Goal: Task Accomplishment & Management: Use online tool/utility

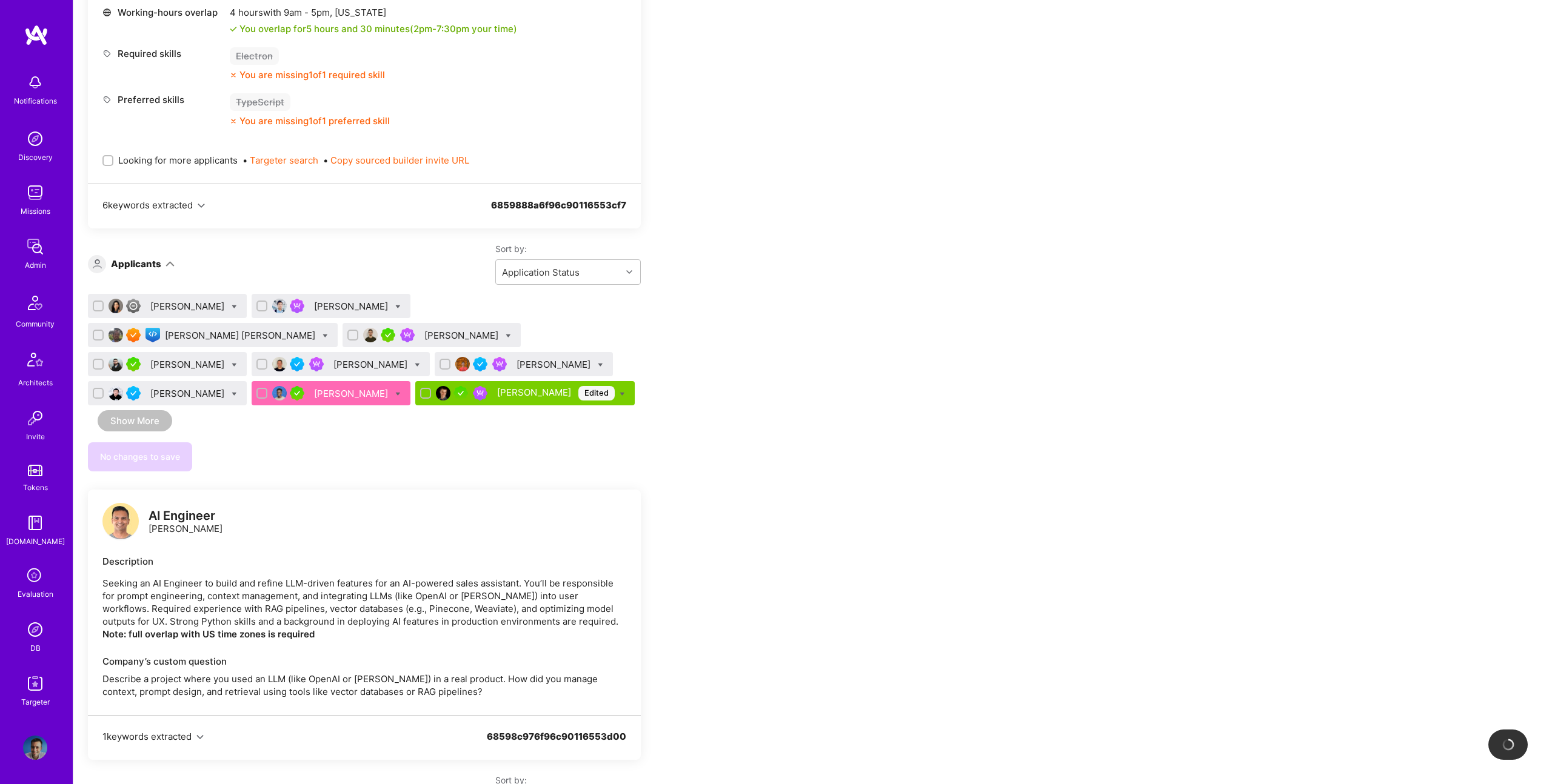
scroll to position [1901, 0]
click at [401, 391] on icon at bounding box center [398, 394] width 5 height 5
checkbox input "true"
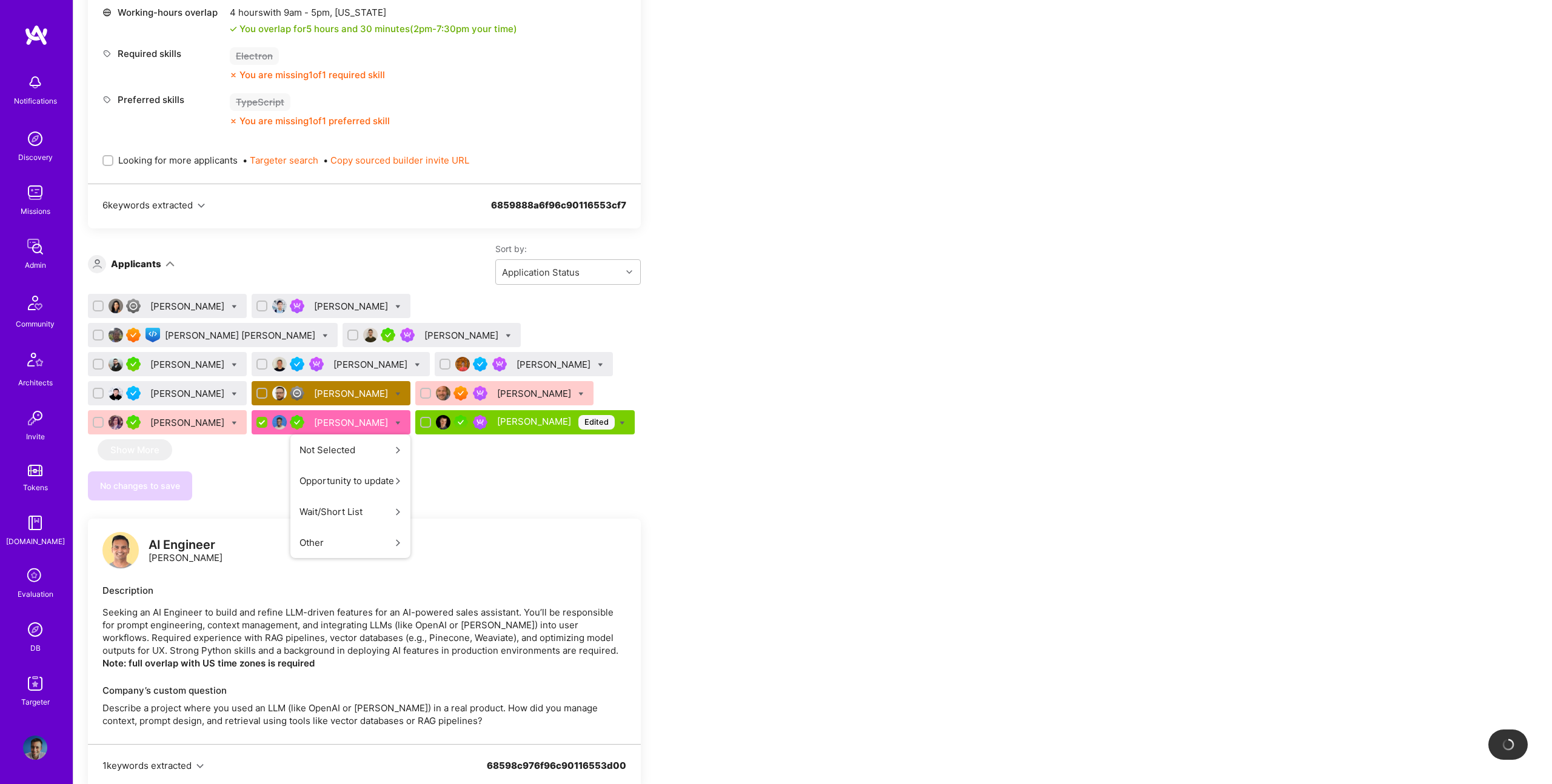
scroll to position [1988, 0]
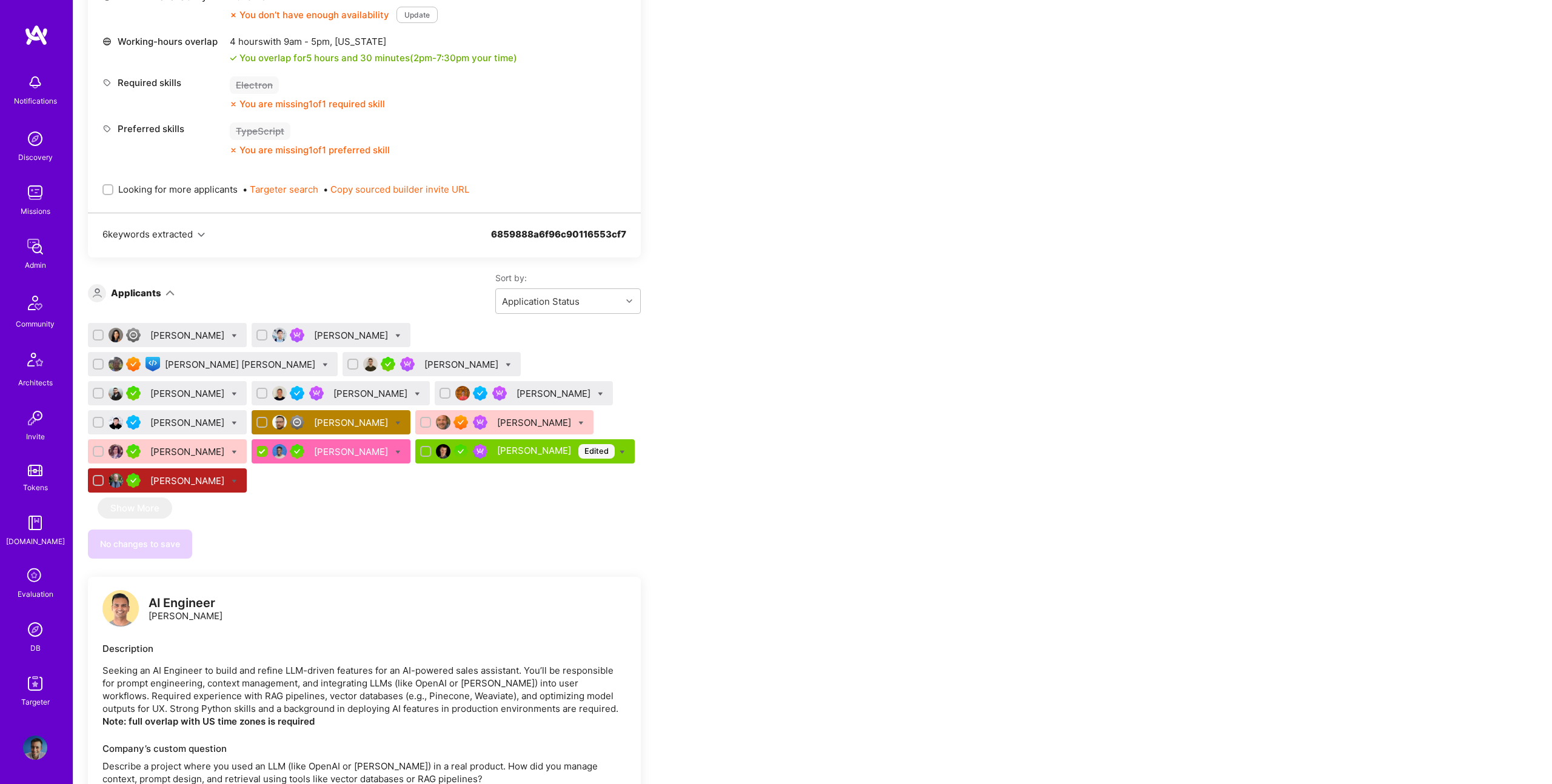
drag, startPoint x: 801, startPoint y: 323, endPoint x: 570, endPoint y: 309, distance: 231.4
click at [401, 449] on icon at bounding box center [398, 452] width 5 height 5
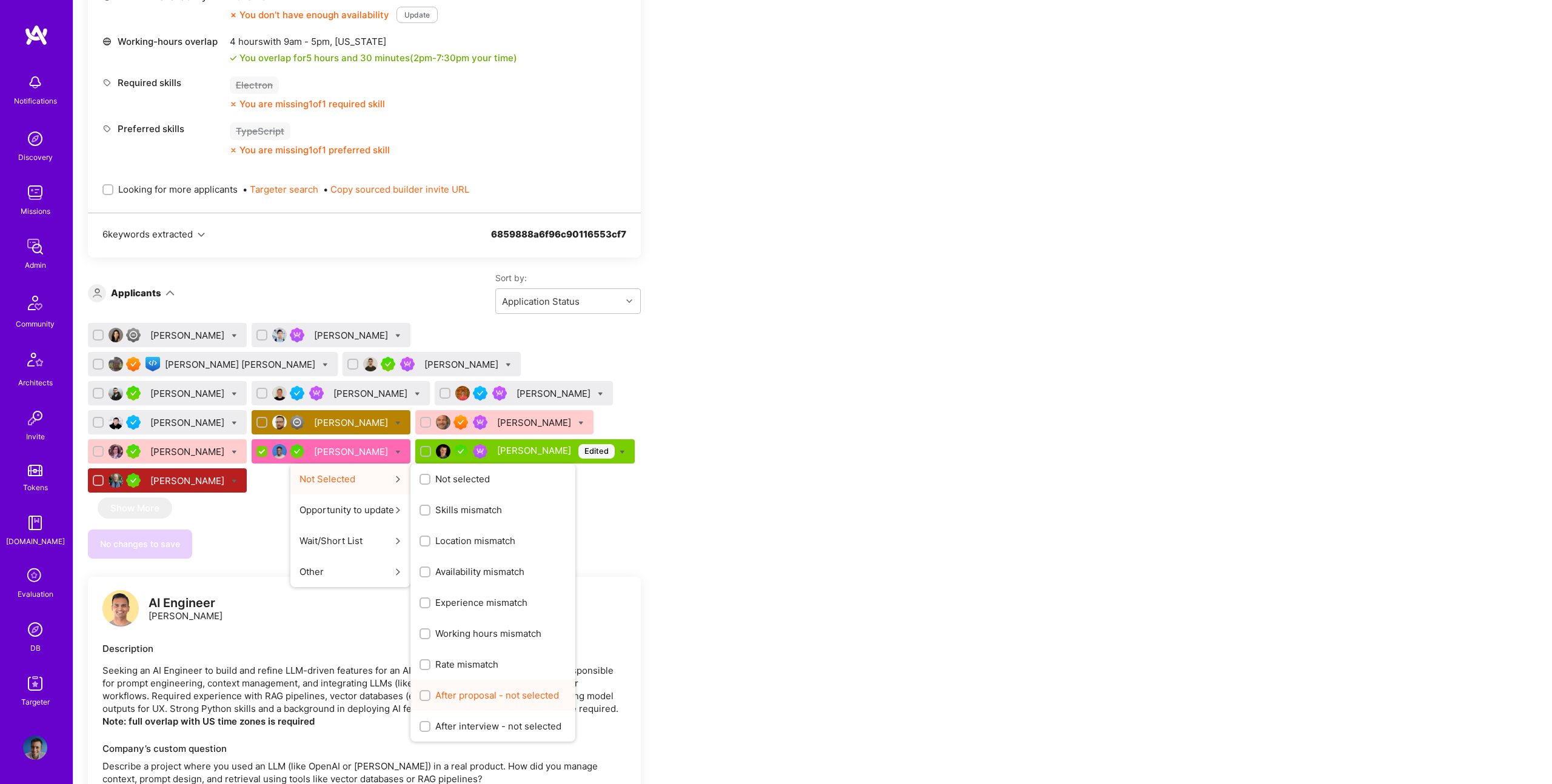
click at [559, 689] on span "After proposal - not selected" at bounding box center [497, 695] width 123 height 13
click at [430, 692] on input "After proposal - not selected" at bounding box center [426, 696] width 9 height 9
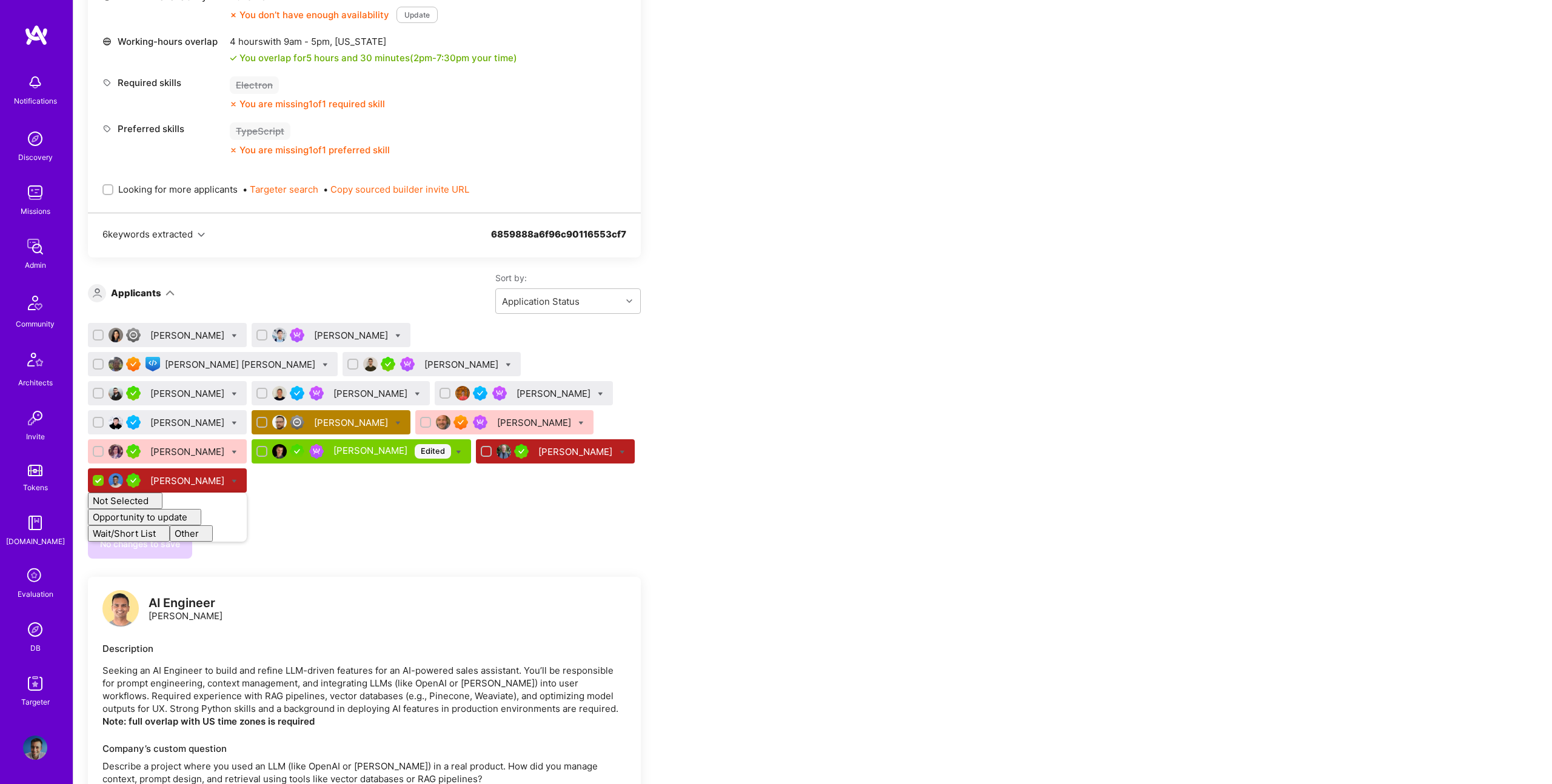
checkbox input "false"
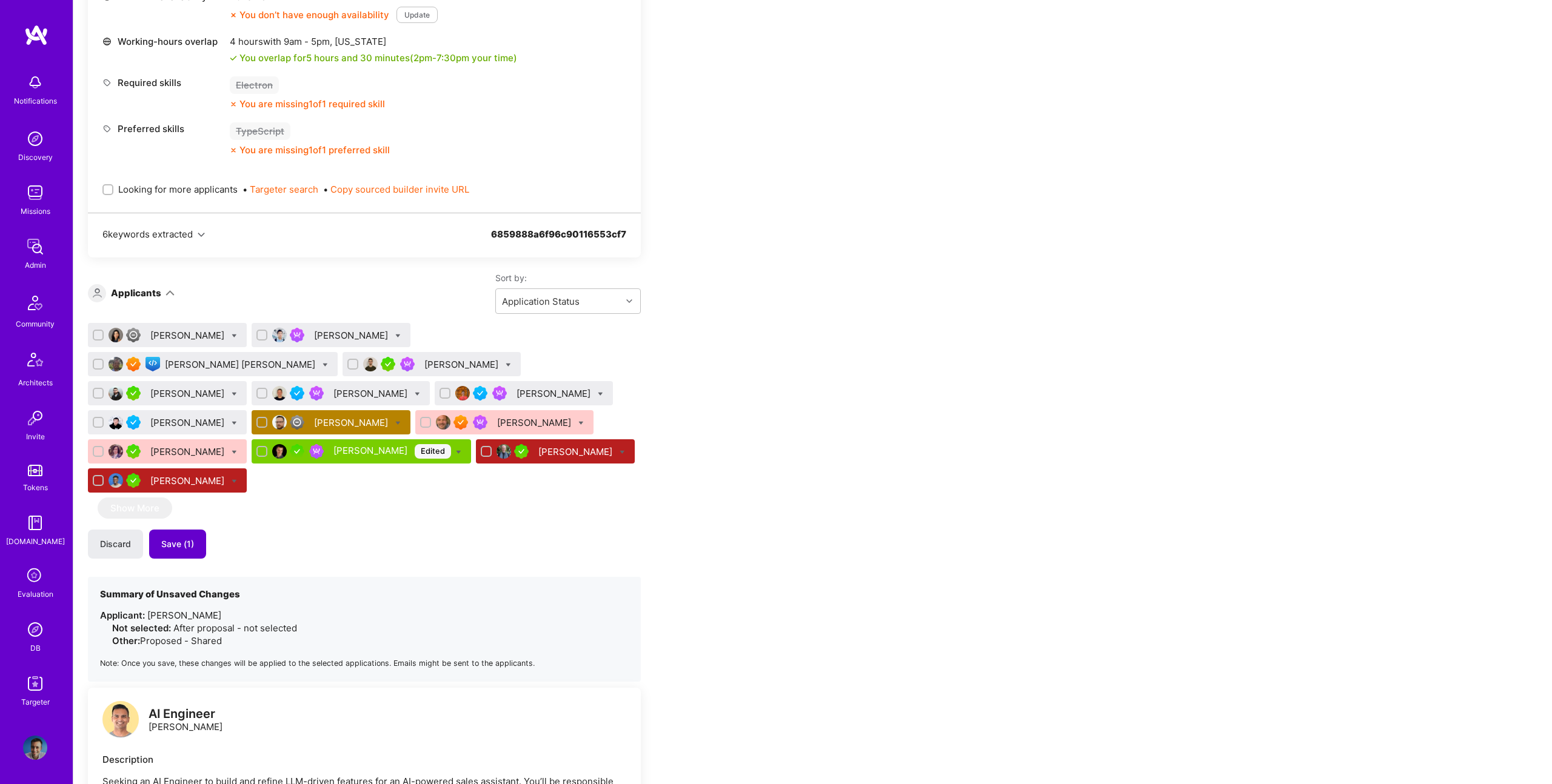
click at [188, 538] on span "Save (1)" at bounding box center [177, 544] width 33 height 12
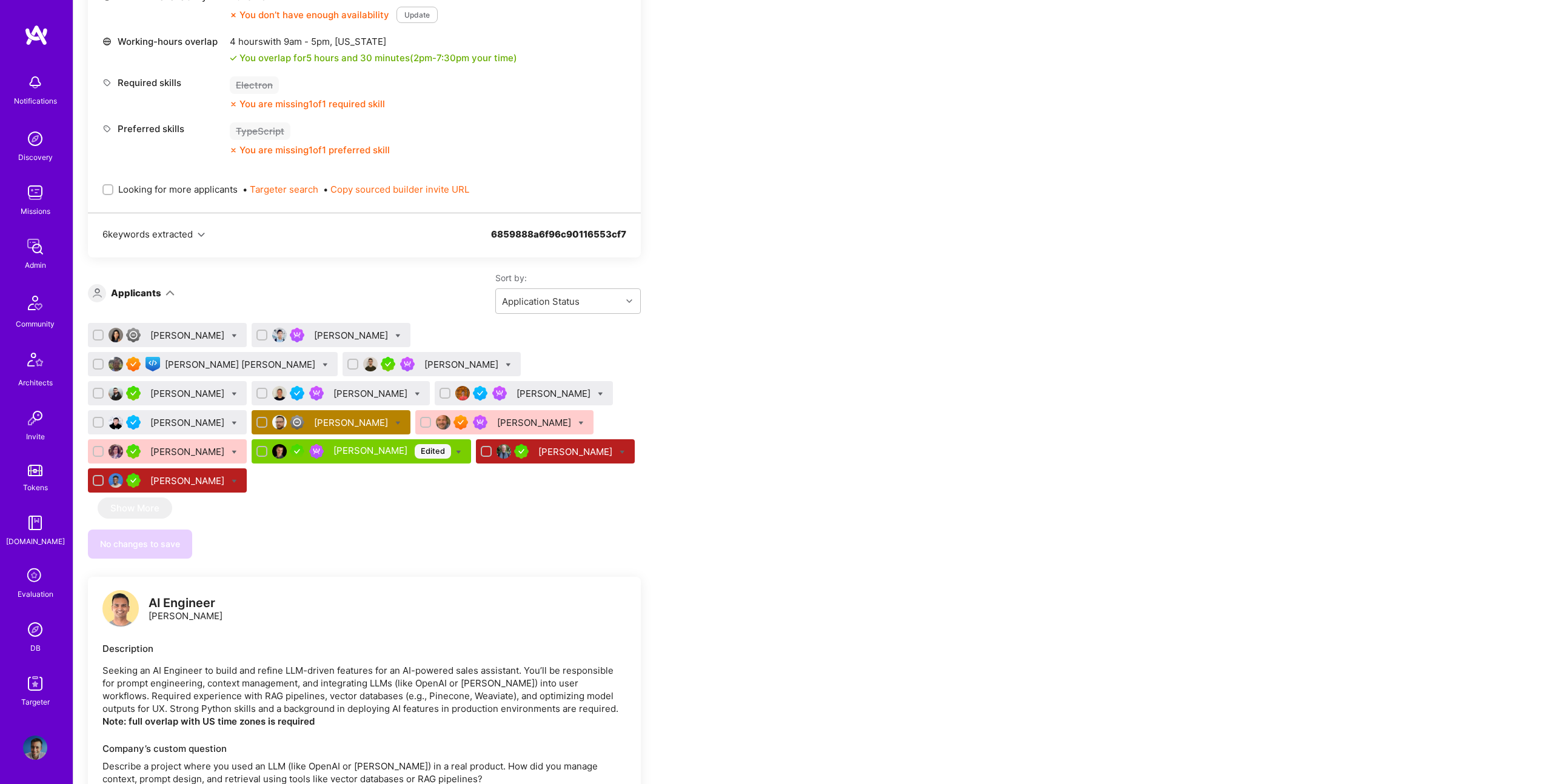
click at [139, 183] on span "Looking for more applicants" at bounding box center [177, 189] width 119 height 13
click at [113, 186] on input "Looking for more applicants" at bounding box center [109, 190] width 9 height 9
checkbox input "true"
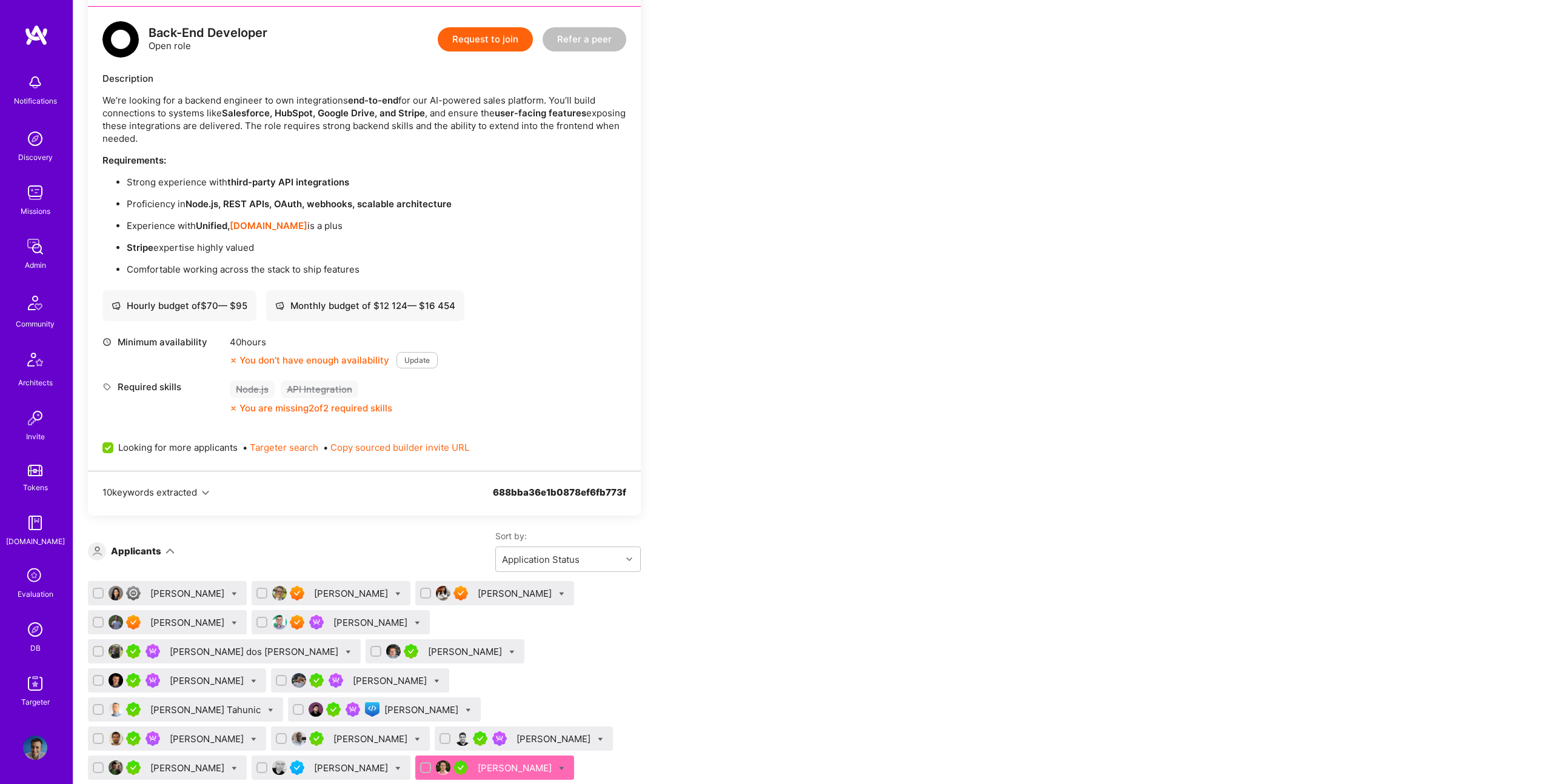
scroll to position [281, 0]
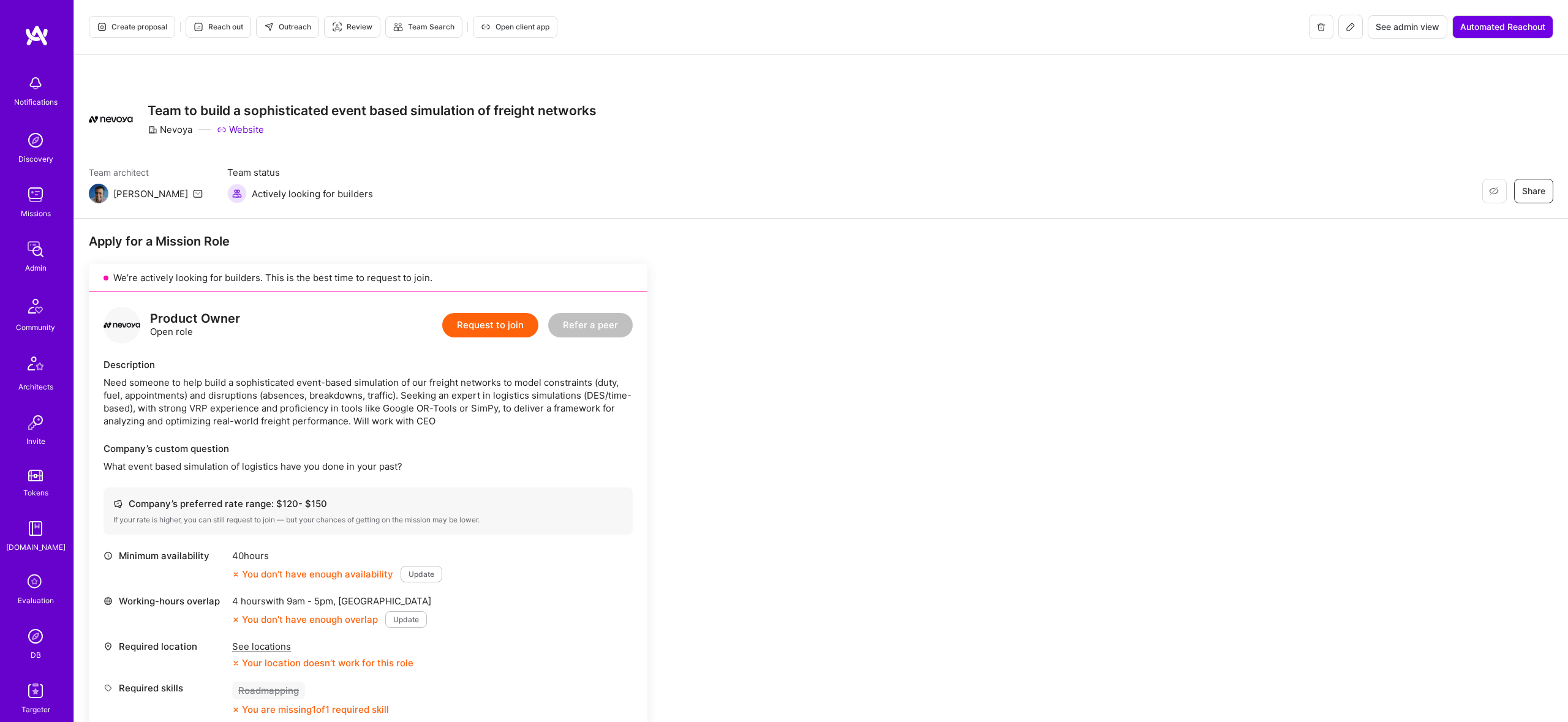
click at [185, 130] on div "Nevoya" at bounding box center [170, 129] width 44 height 13
copy div "Nevoya"
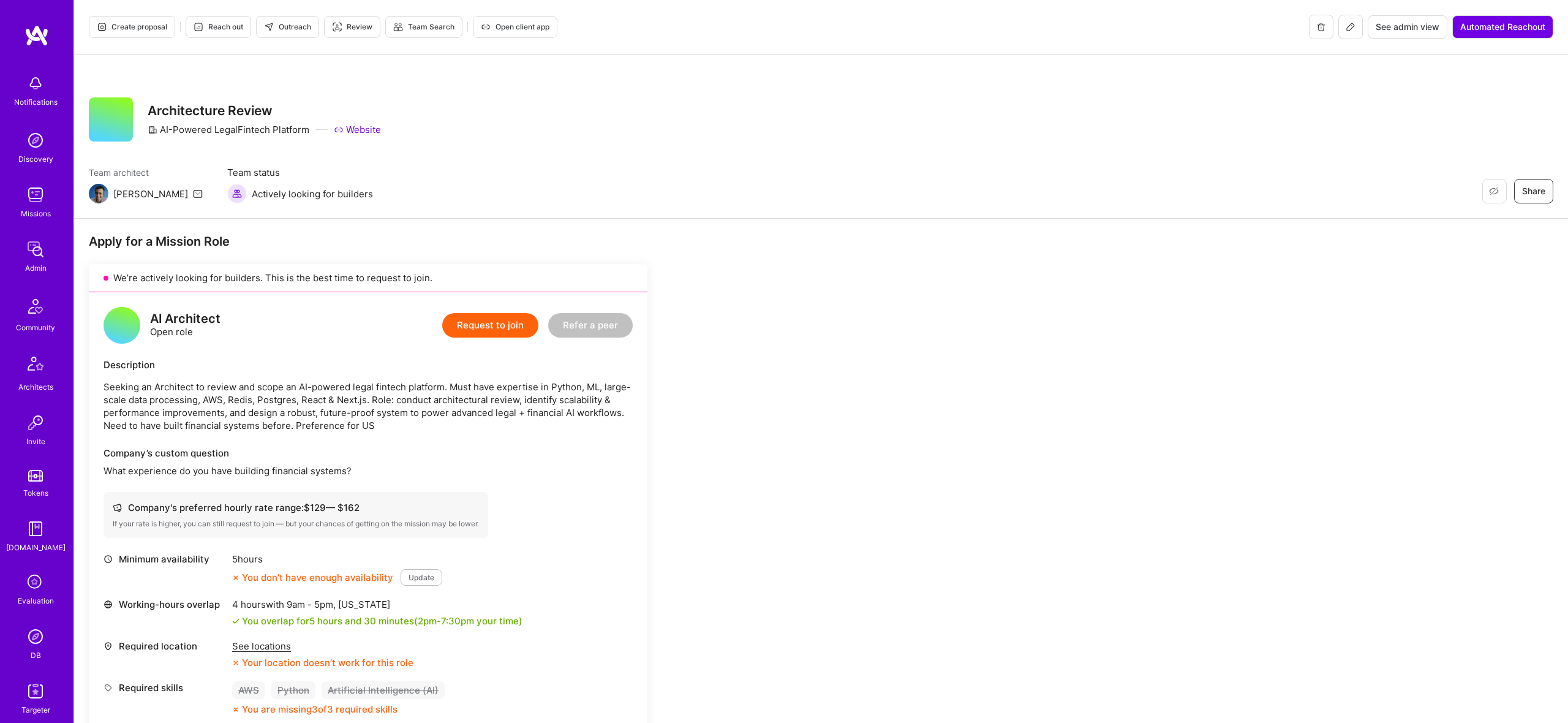
click at [259, 128] on div "AI-Powered LegalFintech Platform" at bounding box center [228, 129] width 162 height 13
copy div "LegalFintech"
click at [242, 132] on div "AI-Powered LegalFintech Platform" at bounding box center [228, 129] width 162 height 13
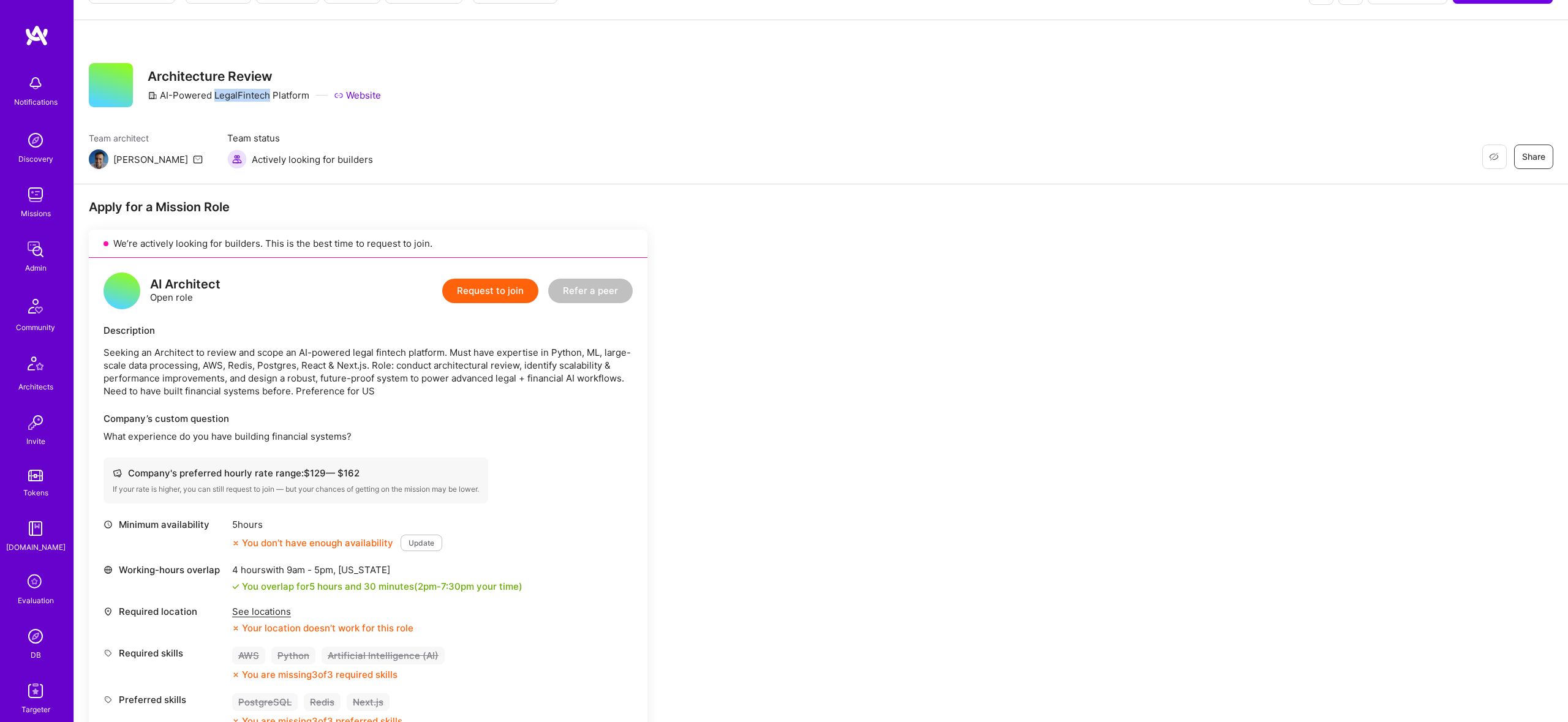
scroll to position [36, 0]
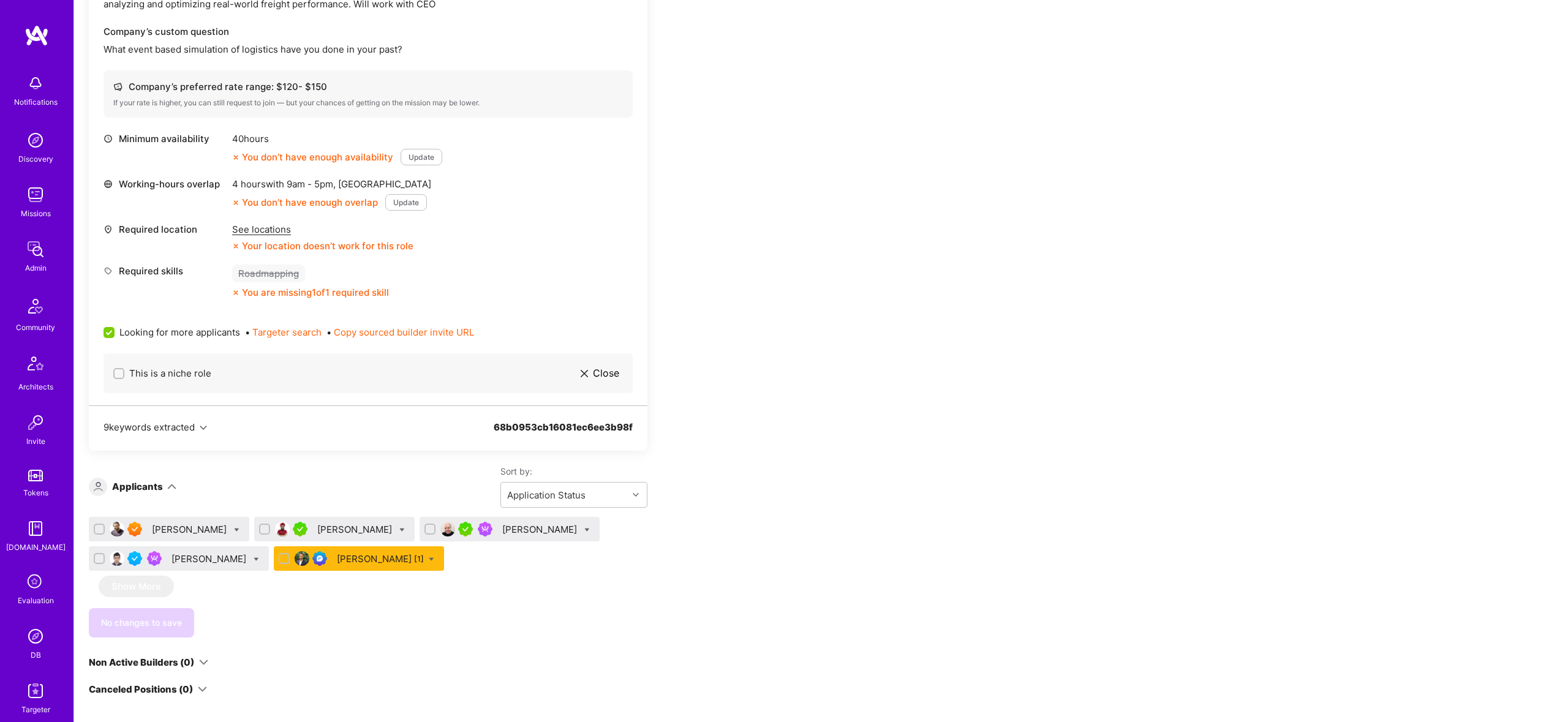
scroll to position [340, 0]
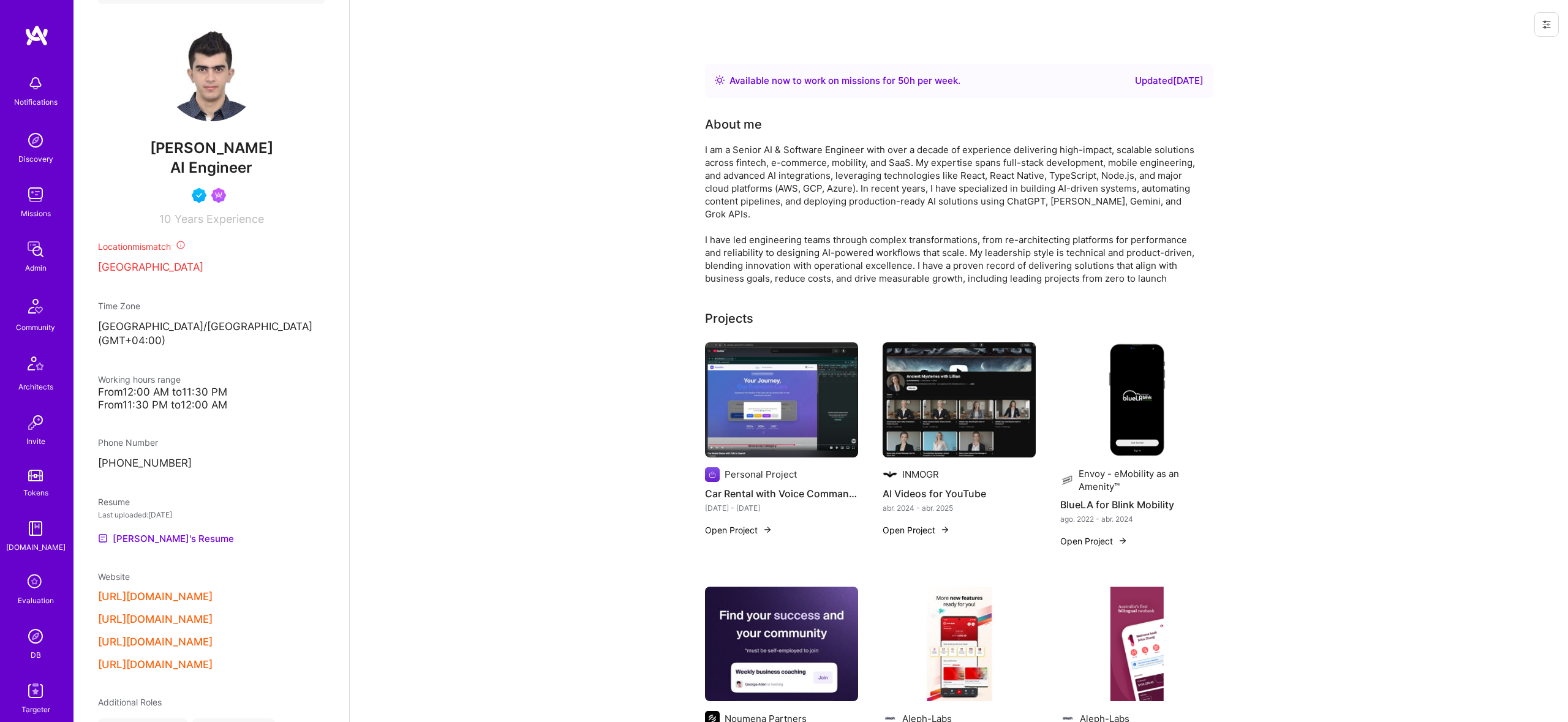
scroll to position [402, 0]
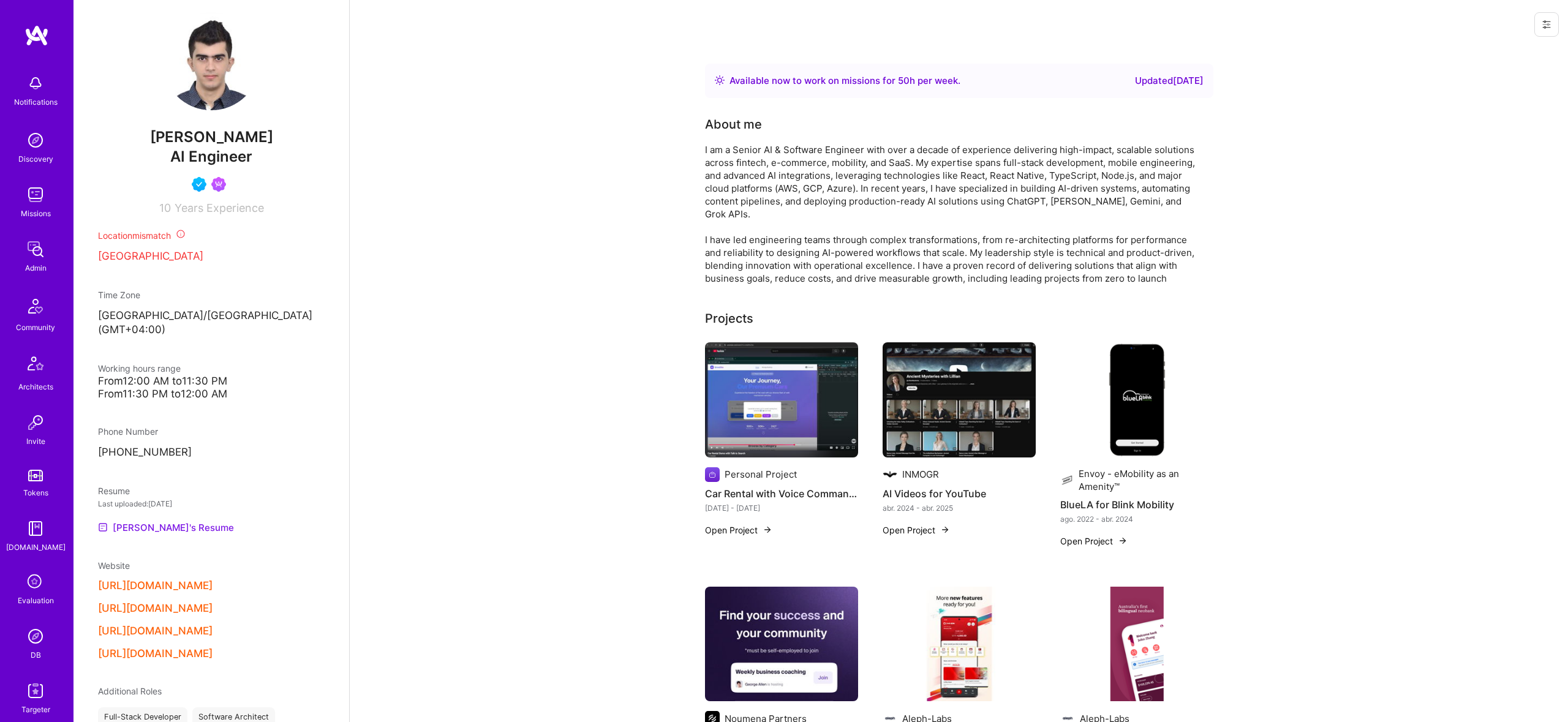
click at [157, 520] on link "Marhaf's Resume" at bounding box center [166, 527] width 136 height 15
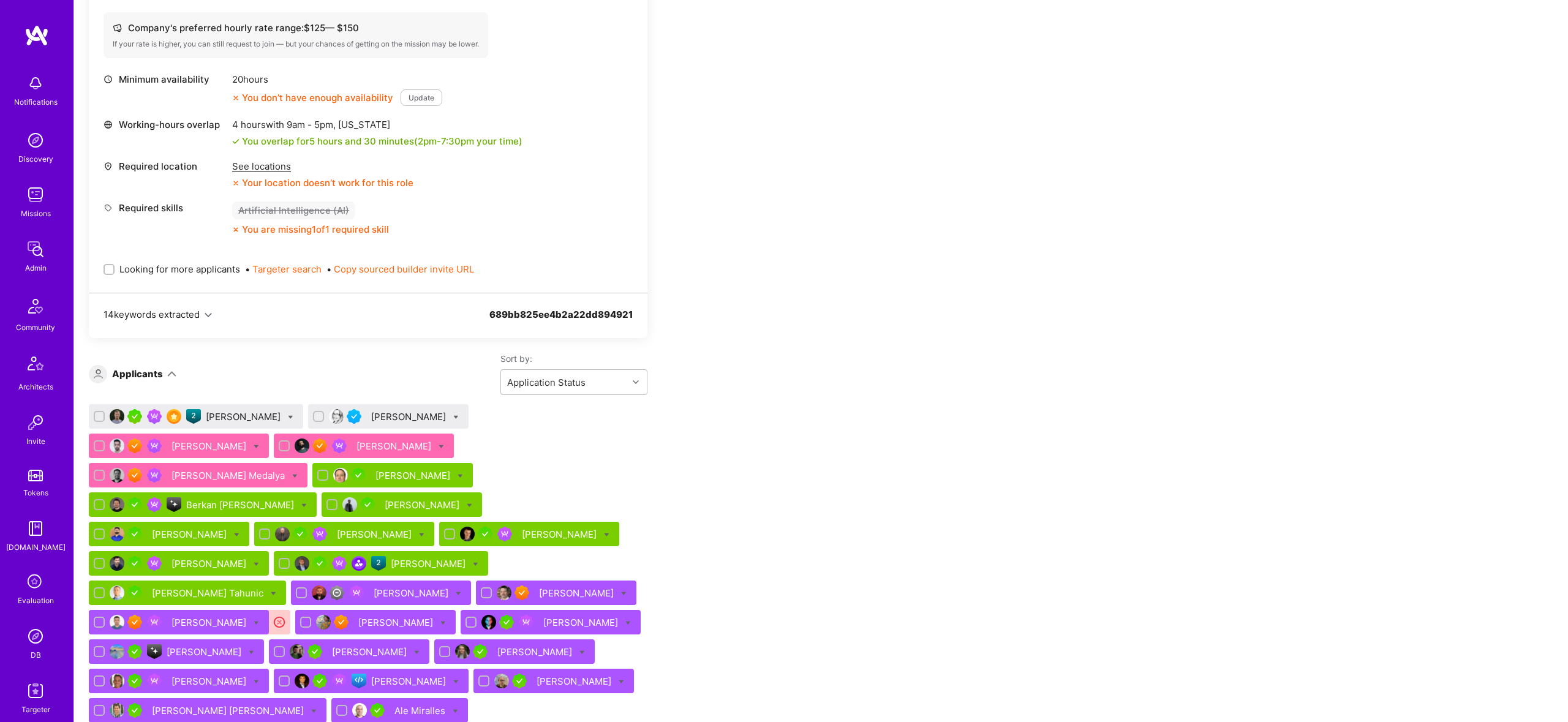
scroll to position [912, 0]
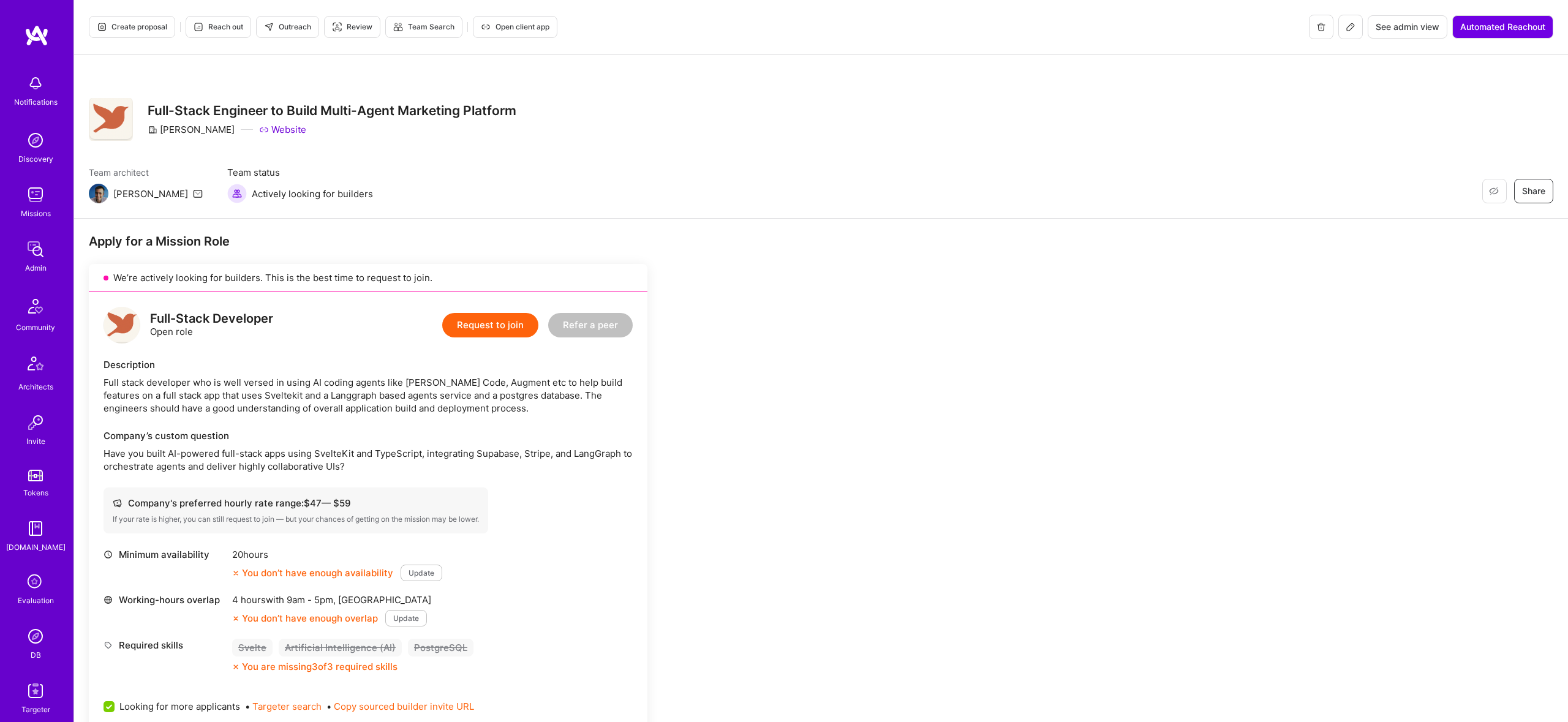
click at [88, 13] on div "Create proposal Reach out Outreach Review Team Search Open client app See admin…" at bounding box center [821, 27] width 1494 height 55
click at [118, 18] on button "Create proposal" at bounding box center [132, 27] width 86 height 22
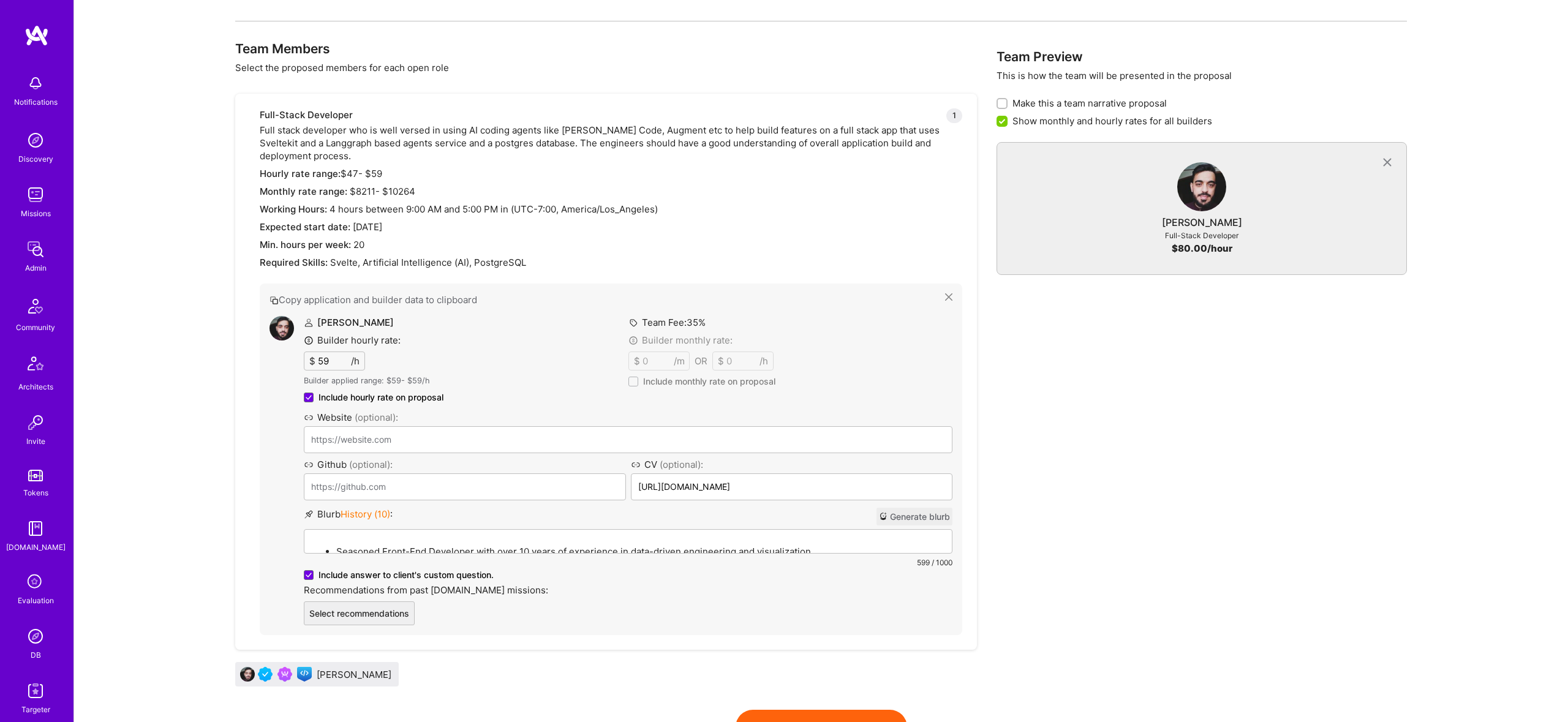
scroll to position [431, 0]
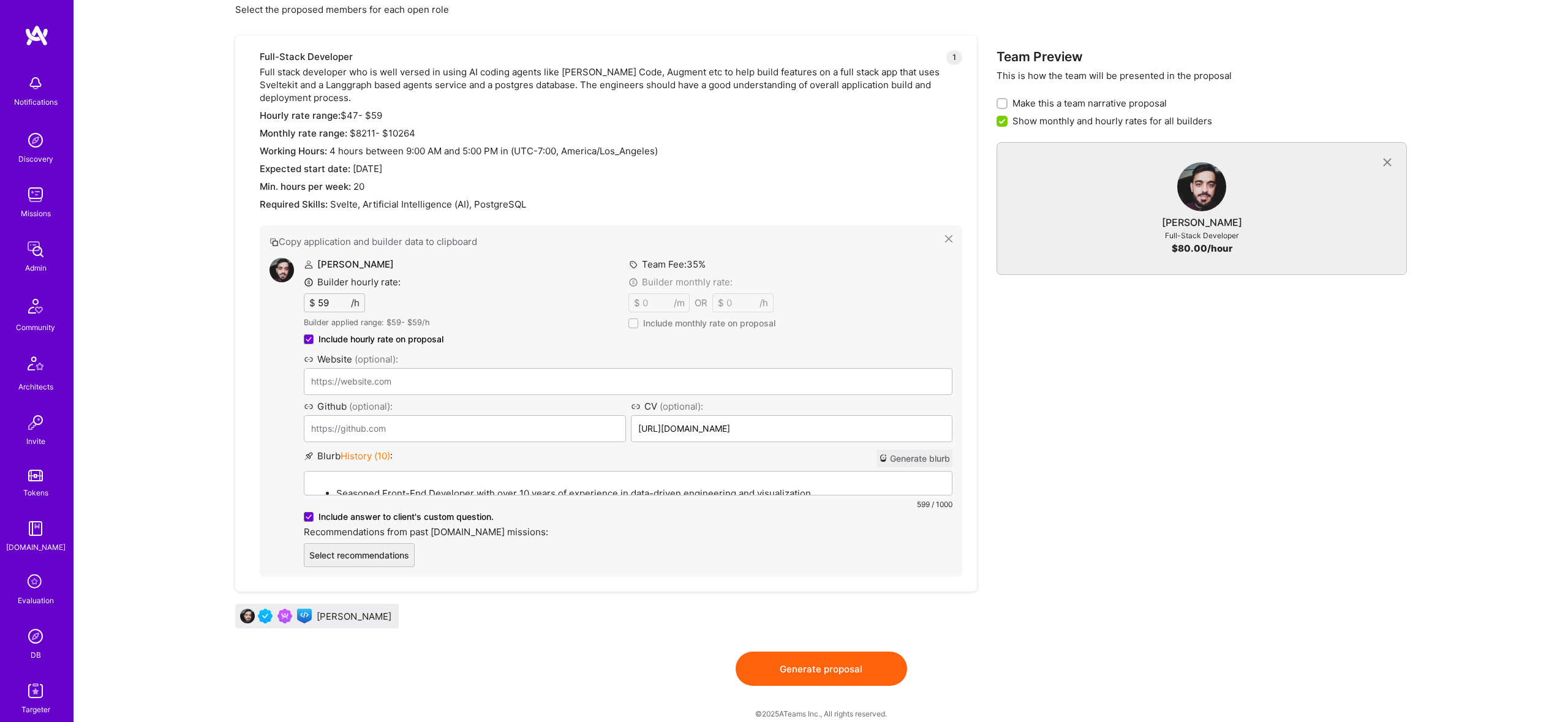
click at [445, 457] on div "Blurb History ( 10 ) : Generate blurb Seasoned Front-End Developer with over 10…" at bounding box center [628, 480] width 649 height 61
click at [470, 487] on p "Seasoned Front-End Developer with over 10 years of experience in data-driven en…" at bounding box center [640, 493] width 608 height 13
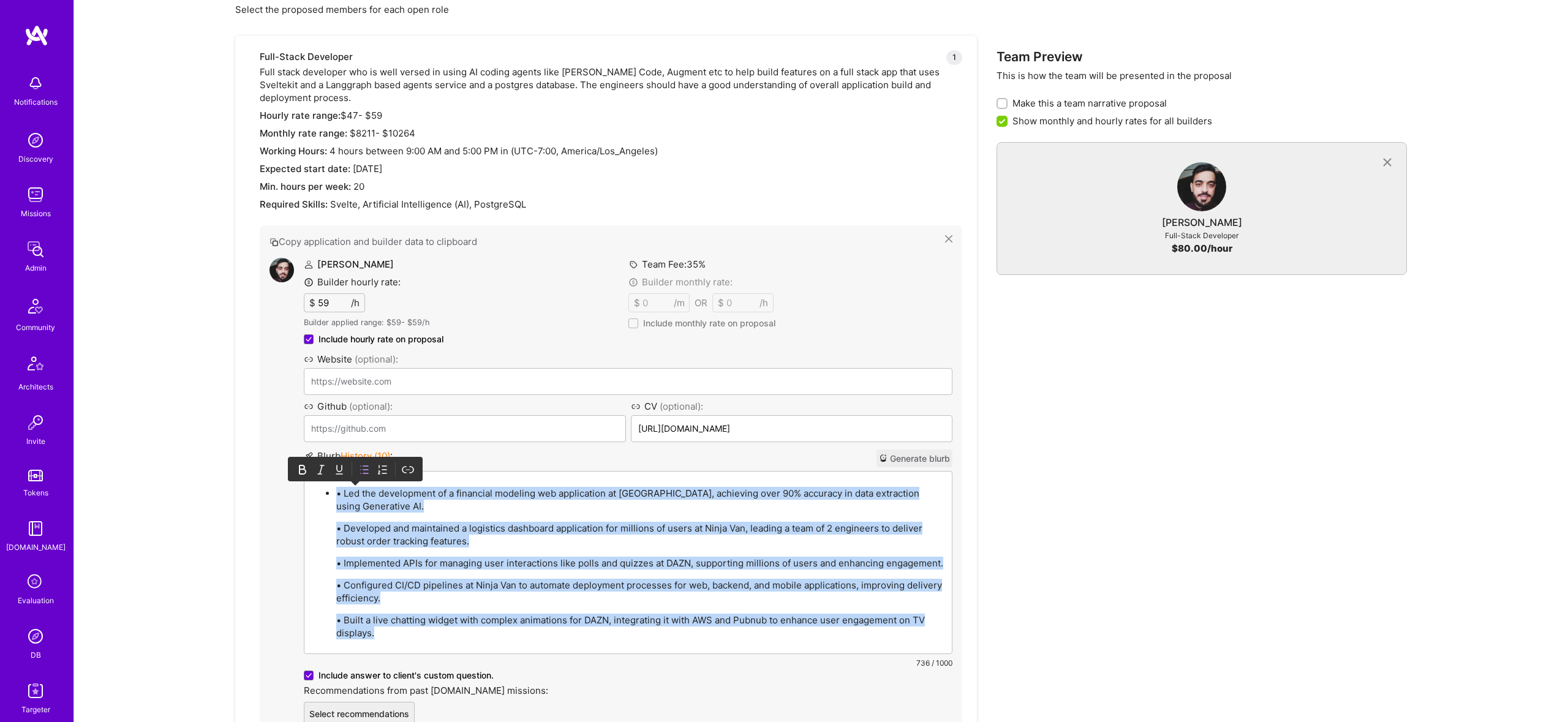
click at [367, 463] on icon at bounding box center [365, 469] width 12 height 12
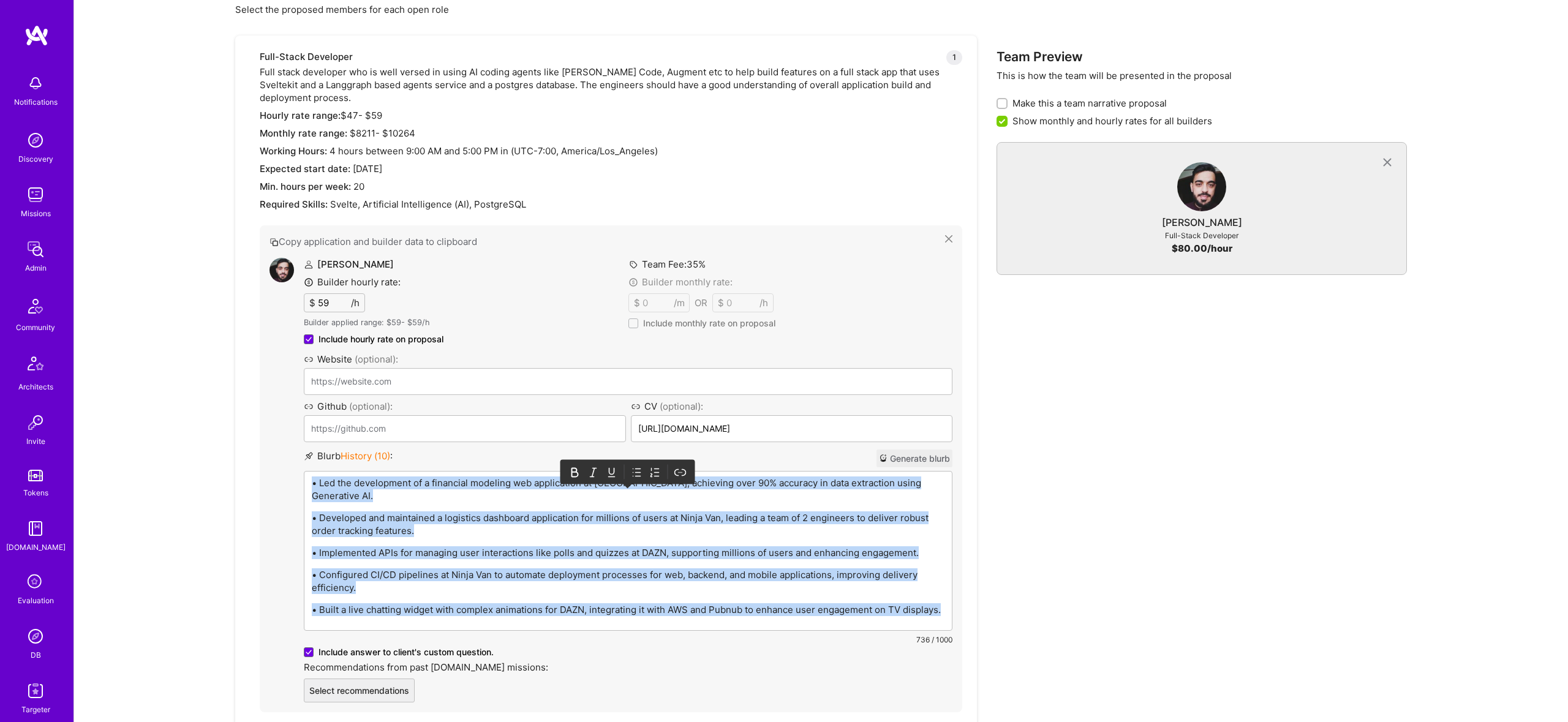
click at [634, 466] on icon at bounding box center [637, 472] width 12 height 12
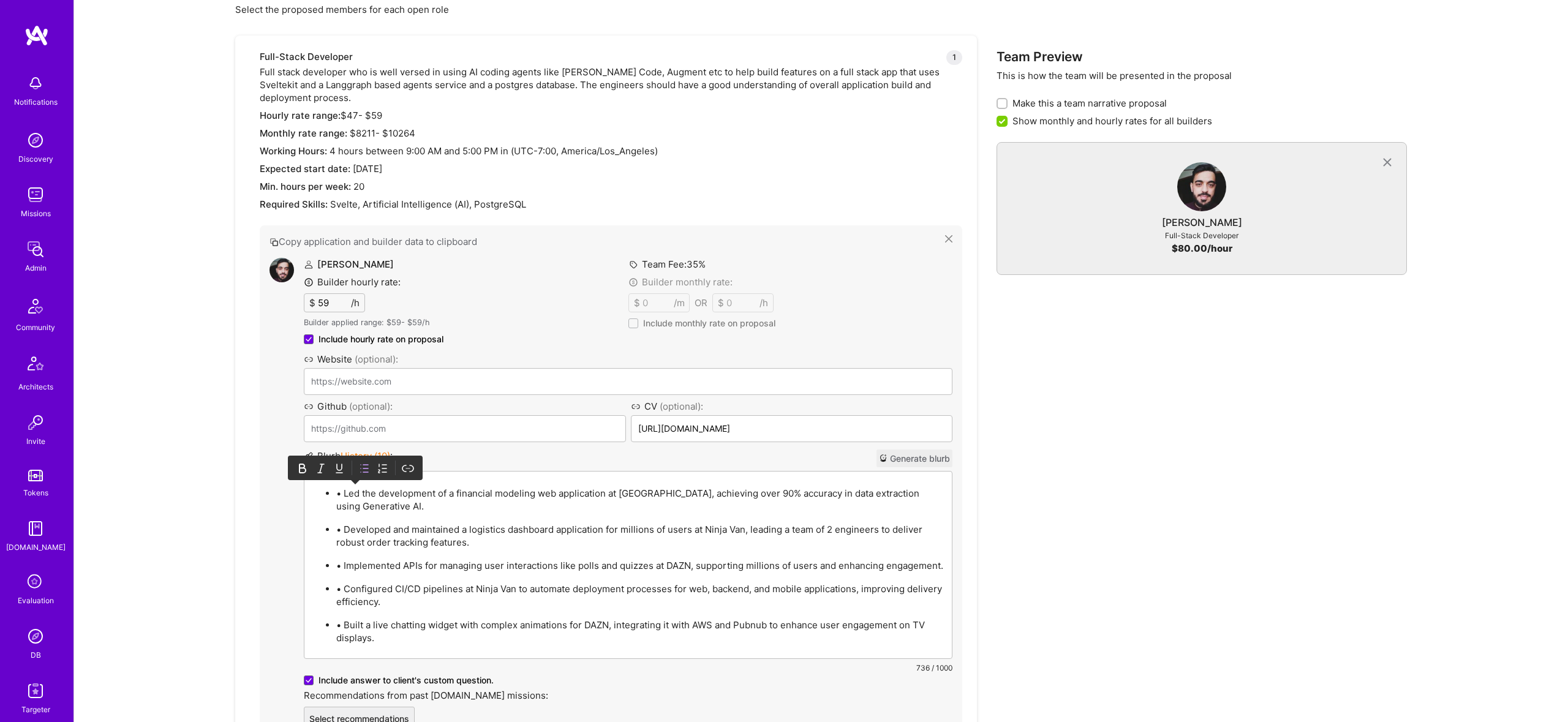
click at [343, 487] on p "• Led the development of a financial modeling web application at [GEOGRAPHIC_DA…" at bounding box center [640, 500] width 608 height 26
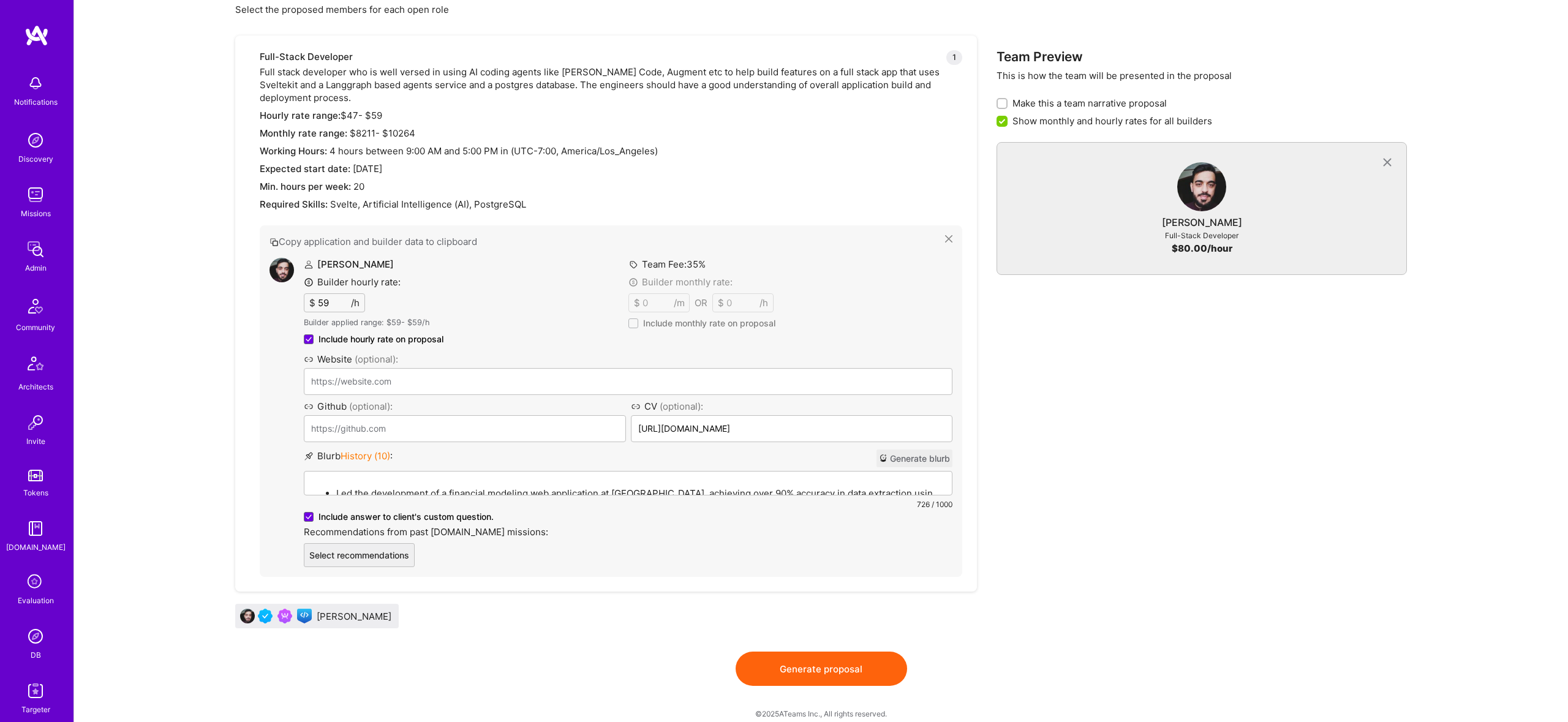
drag, startPoint x: 852, startPoint y: 662, endPoint x: 852, endPoint y: 655, distance: 7.0
click at [852, 660] on button "Generate proposal" at bounding box center [821, 668] width 172 height 34
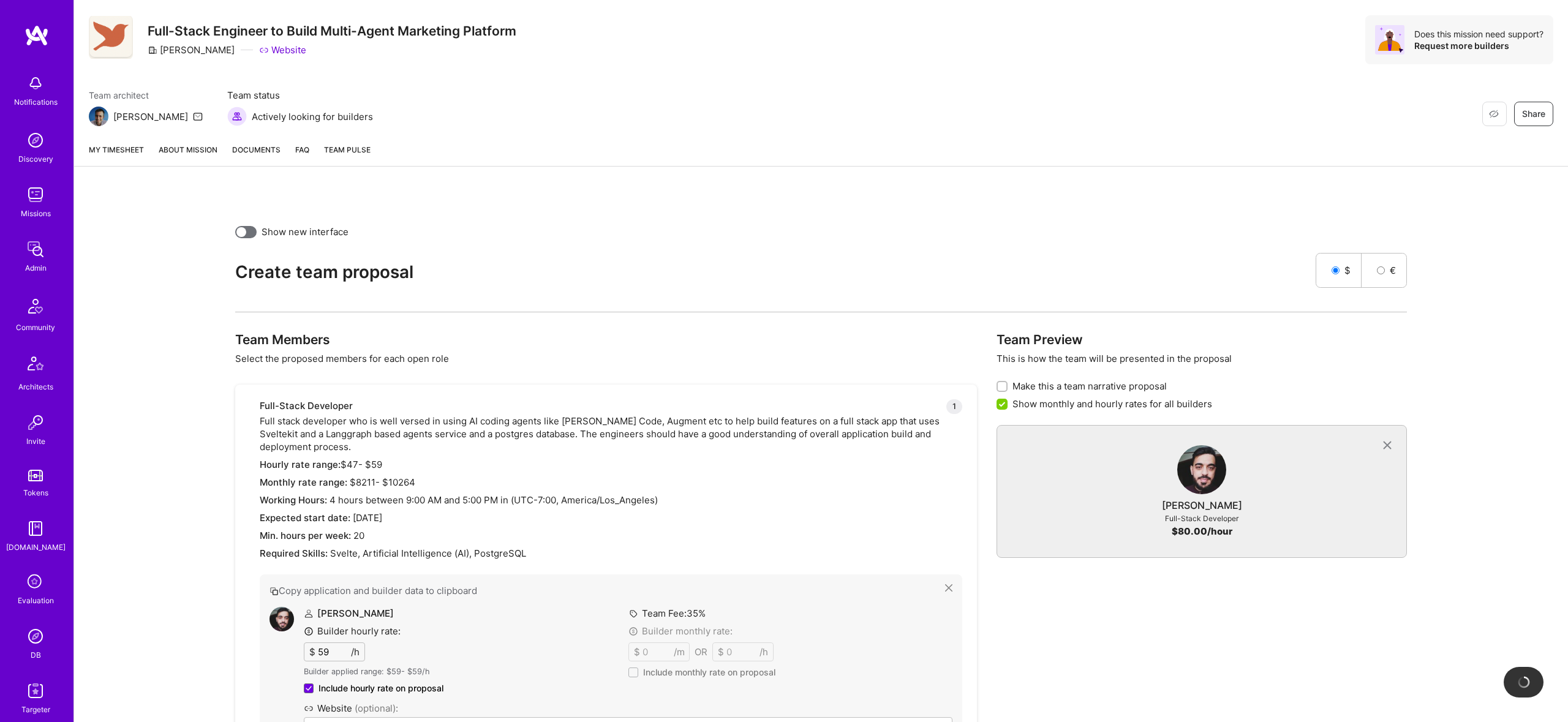
scroll to position [0, 0]
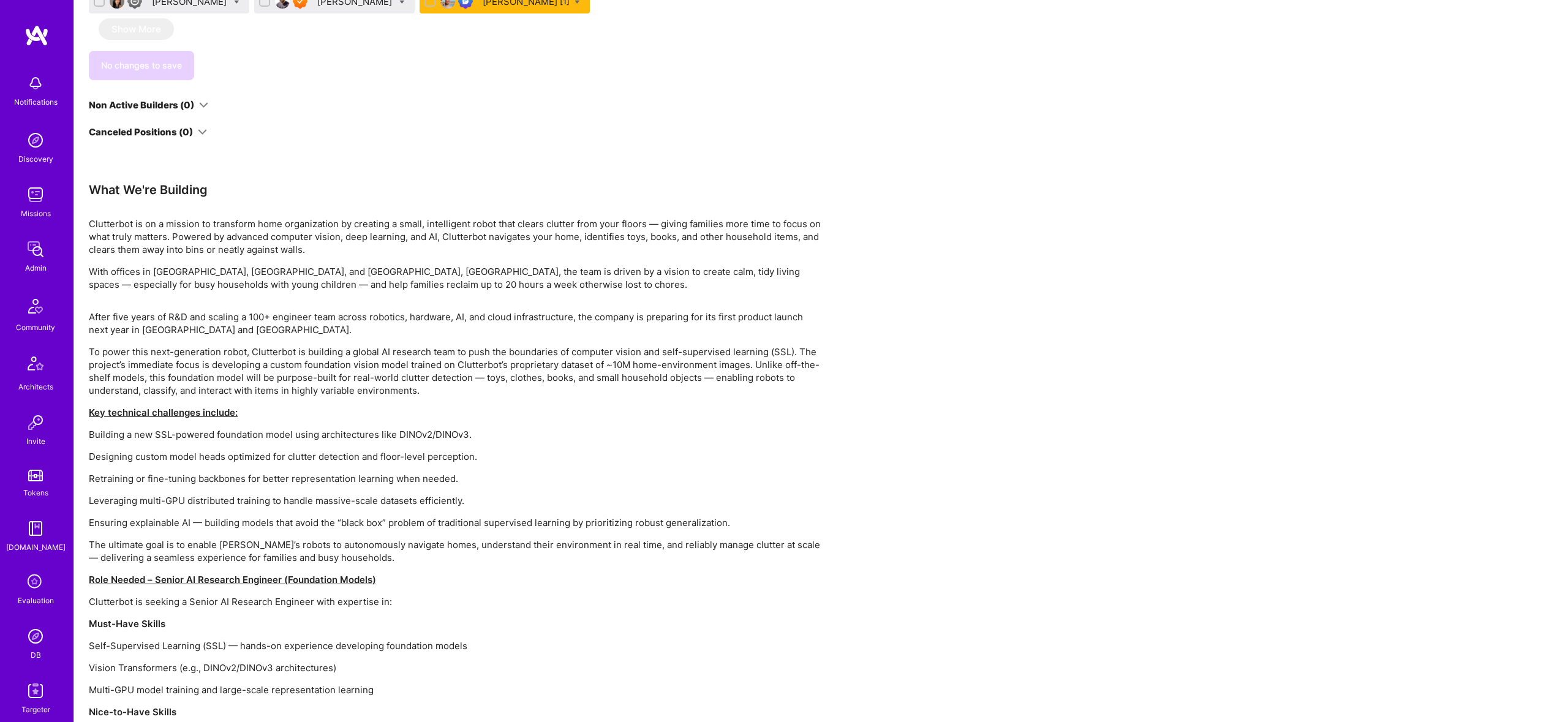
scroll to position [962, 0]
